Goal: Task Accomplishment & Management: Manage account settings

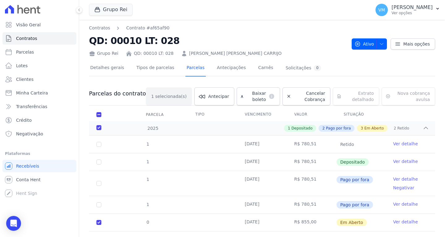
click at [38, 82] on link "Clientes" at bounding box center [39, 79] width 74 height 12
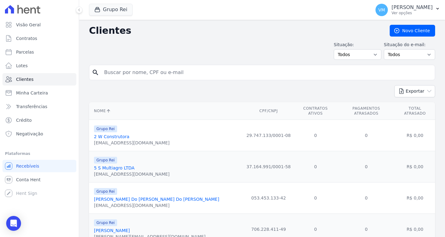
click at [149, 76] on input "search" at bounding box center [267, 72] width 332 height 12
paste input "79613810153"
type input "79613810153"
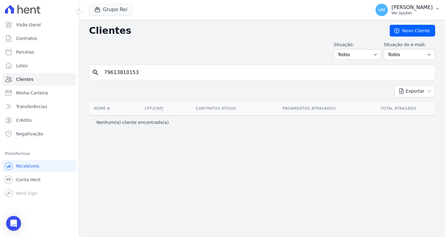
drag, startPoint x: 418, startPoint y: 11, endPoint x: 402, endPoint y: 21, distance: 19.0
click at [418, 11] on p "Ver opções" at bounding box center [412, 13] width 41 height 5
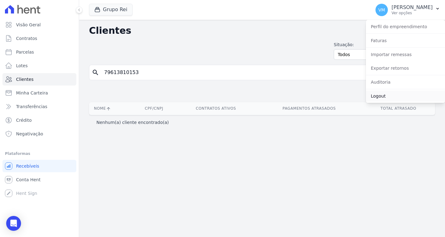
drag, startPoint x: 386, startPoint y: 95, endPoint x: 299, endPoint y: 62, distance: 92.8
click at [386, 96] on link "Logout" at bounding box center [405, 95] width 79 height 11
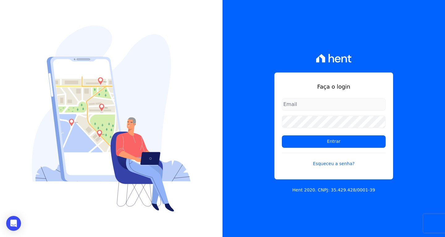
type input "[EMAIL_ADDRESS][DOMAIN_NAME]"
